Goal: Check status

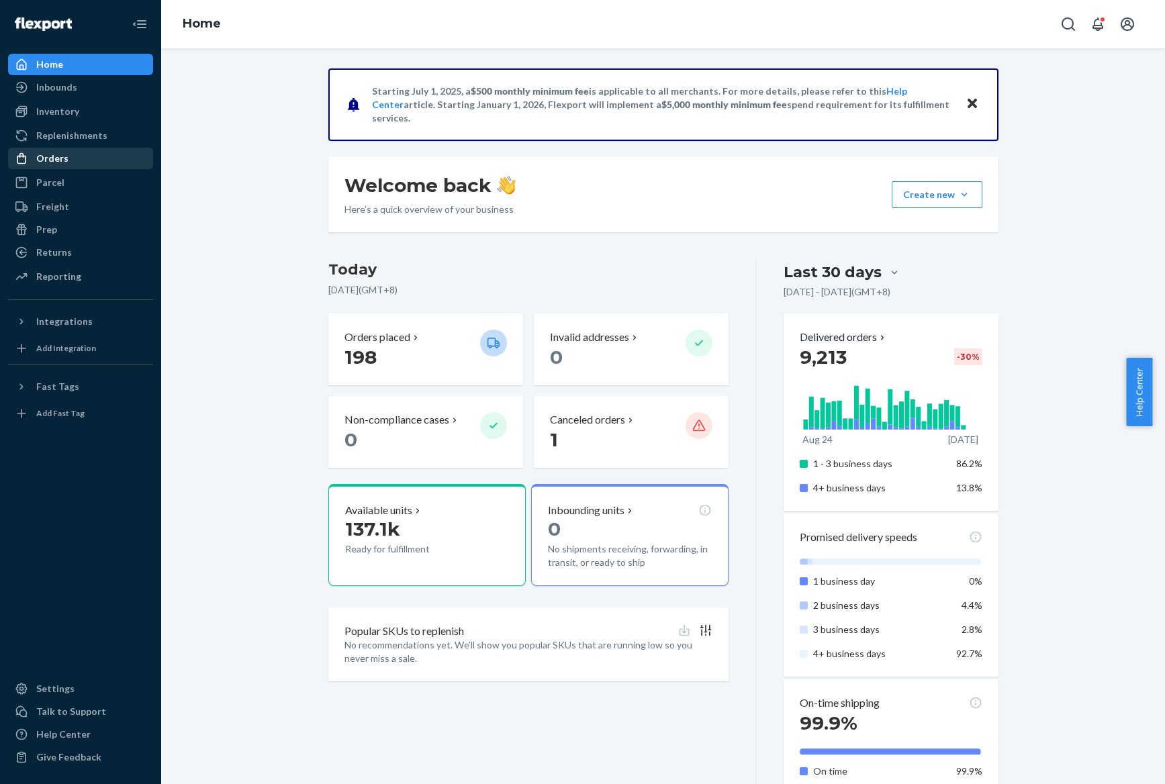
click at [64, 152] on div "Orders" at bounding box center [52, 158] width 32 height 13
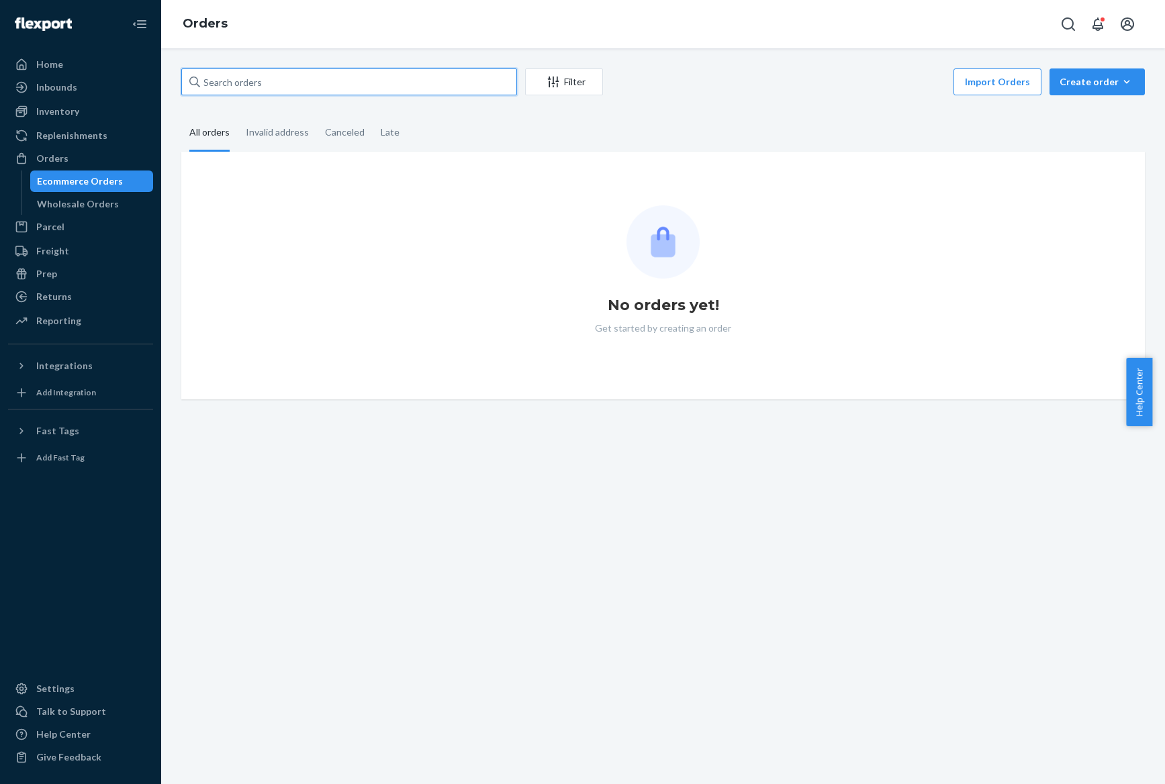
click at [320, 85] on input "text" at bounding box center [349, 81] width 336 height 27
paste input "113-3185482-7417832"
type input "113-3185482-7417832"
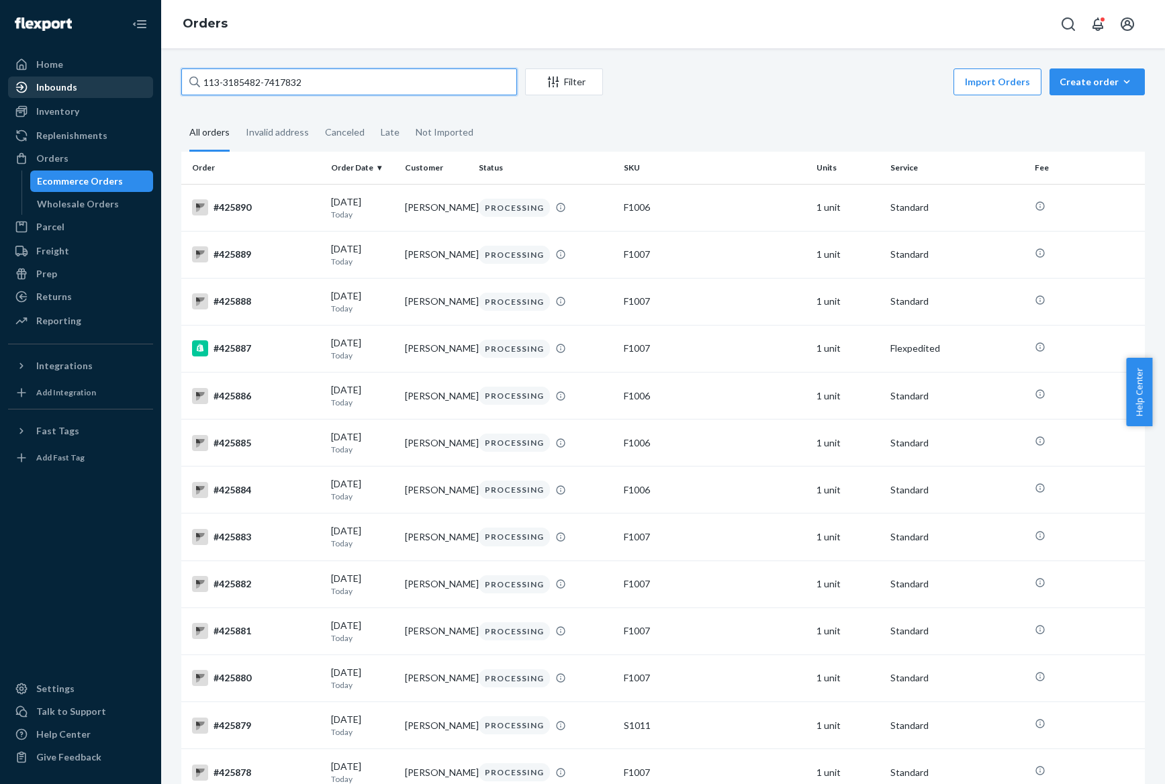
drag, startPoint x: 320, startPoint y: 85, endPoint x: 122, endPoint y: 89, distance: 198.8
click at [122, 89] on div "Home Inbounds Shipping Plans Problems Inventory Products Replenishments Orders …" at bounding box center [582, 392] width 1165 height 784
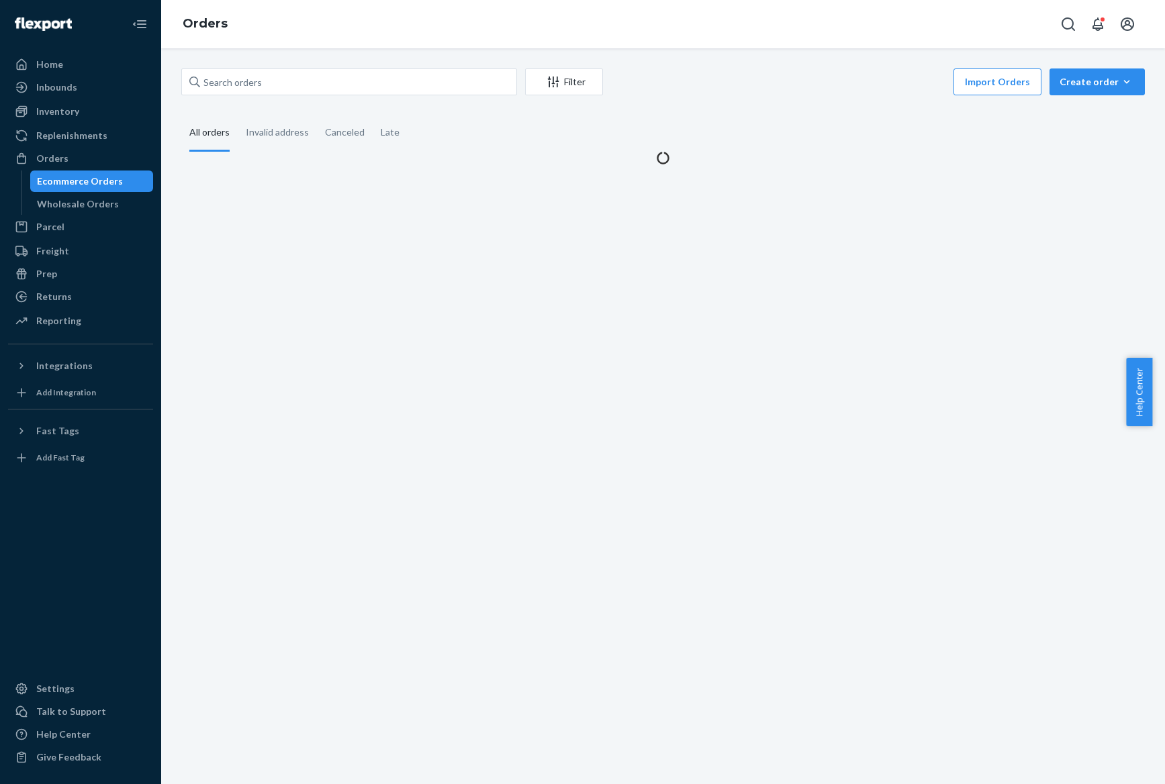
click at [643, 91] on div "Import Orders Create order Ecommerce order Removal order" at bounding box center [878, 83] width 534 height 30
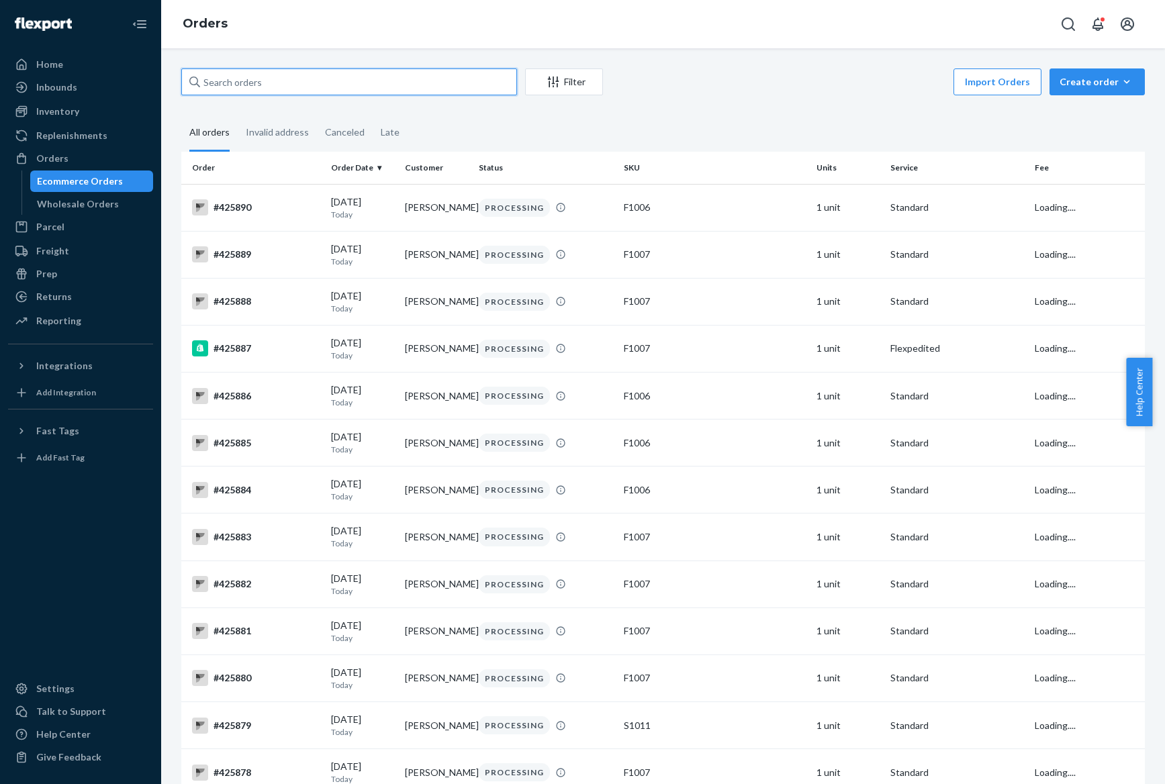
click at [459, 91] on input "text" at bounding box center [349, 81] width 336 height 27
paste input "113-3185482-7417832"
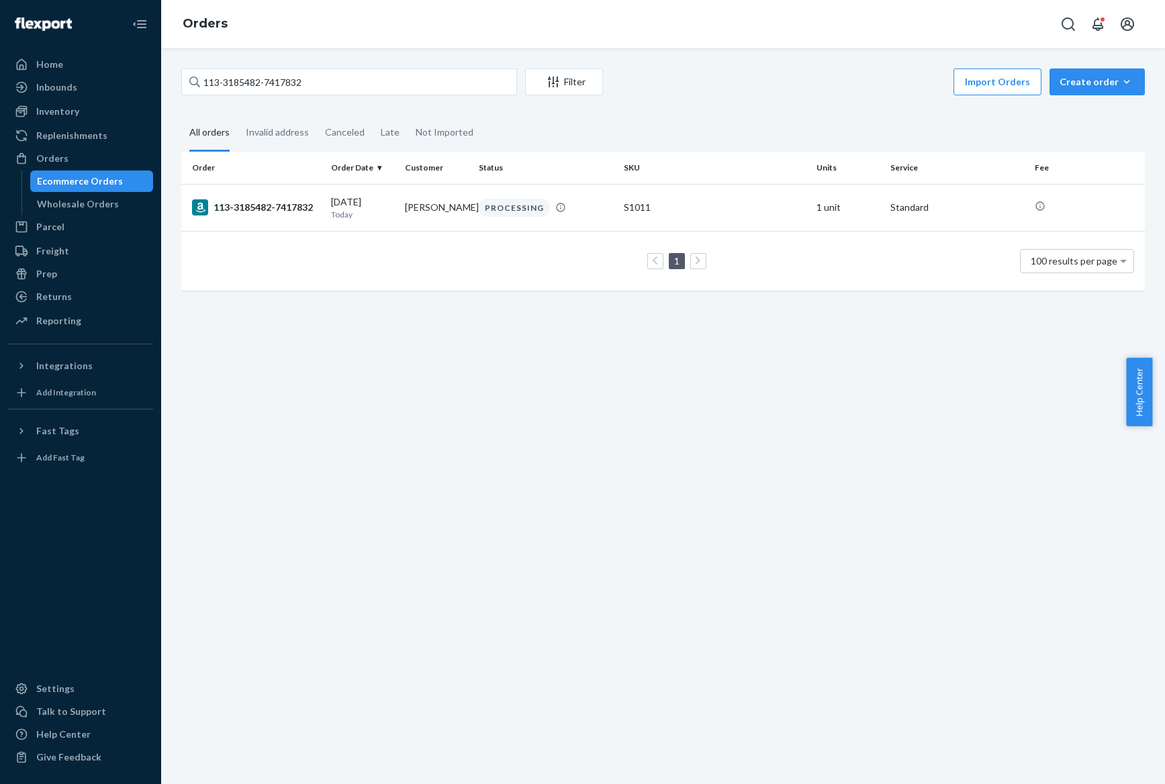
click at [529, 3] on div "Orders" at bounding box center [663, 24] width 1004 height 48
drag, startPoint x: 338, startPoint y: 75, endPoint x: 203, endPoint y: 76, distance: 134.3
click at [203, 76] on input "113-3185482-7417832" at bounding box center [349, 81] width 336 height 27
paste input "#423319"
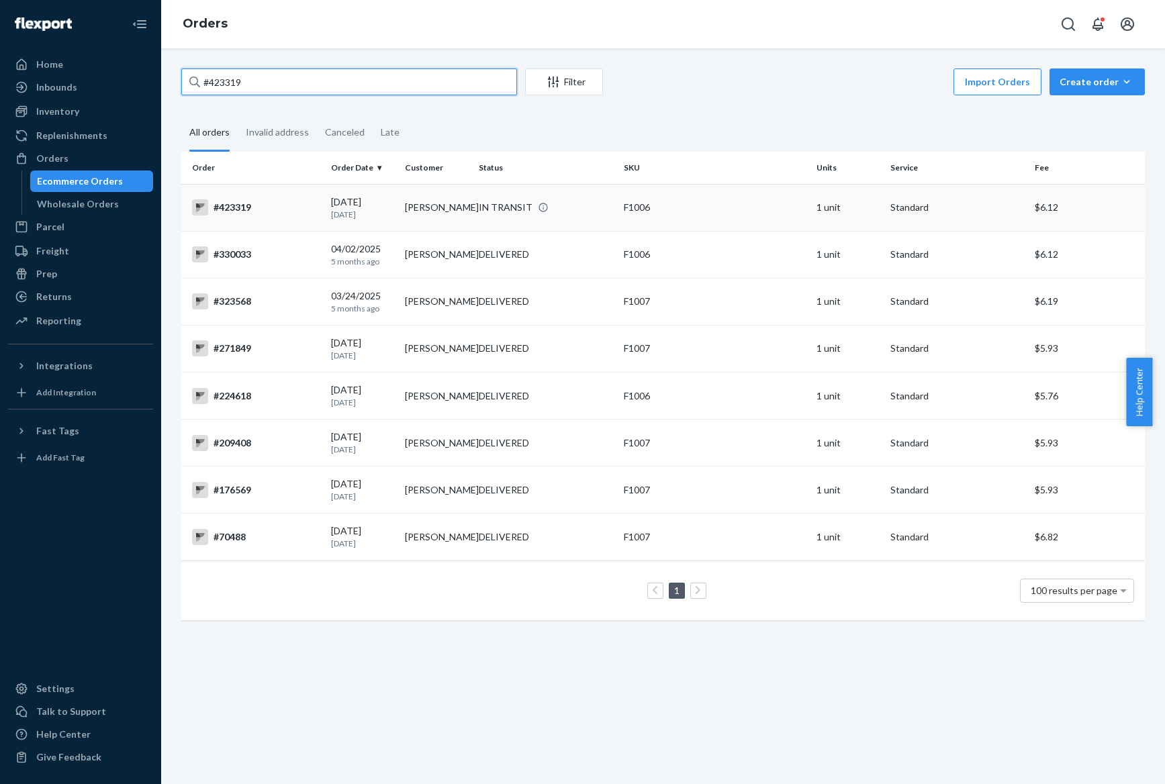
type input "#423319"
click at [404, 209] on td "Steven Escobar" at bounding box center [436, 207] width 74 height 47
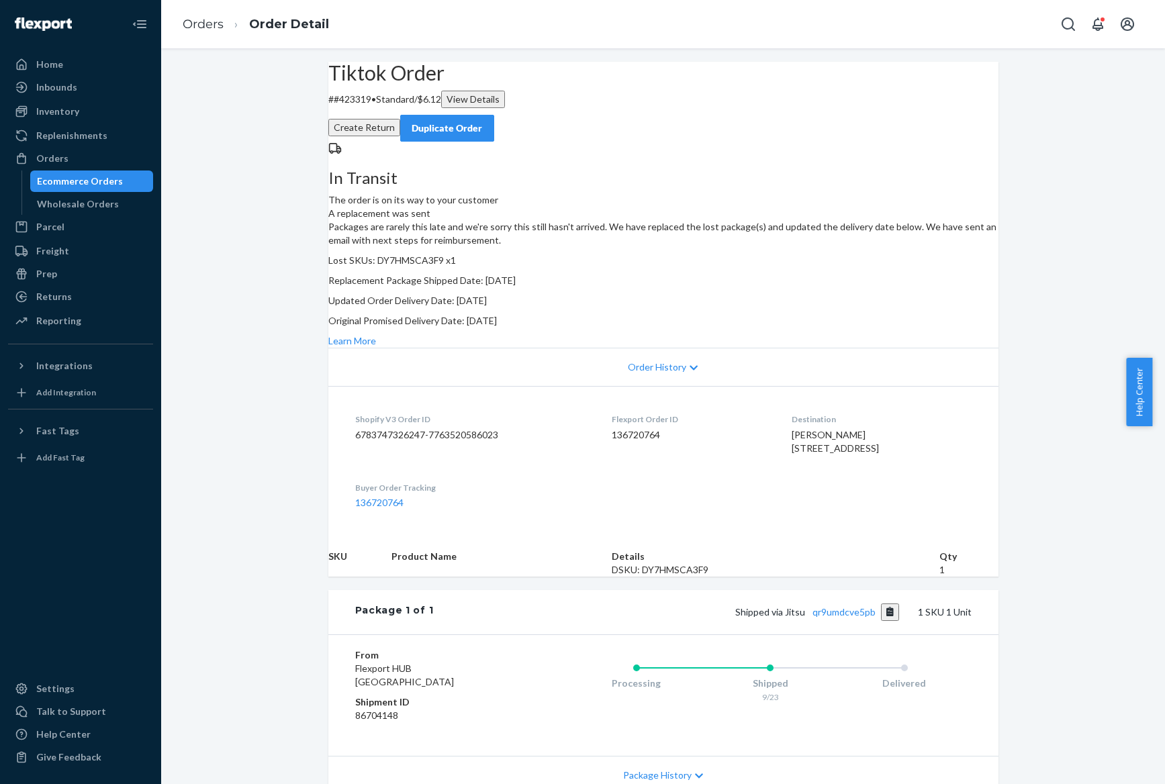
click at [612, 442] on dd "136720764" at bounding box center [691, 434] width 158 height 13
click at [613, 442] on dd "136720764" at bounding box center [691, 434] width 158 height 13
copy dd "136720764"
